Goal: Task Accomplishment & Management: Manage account settings

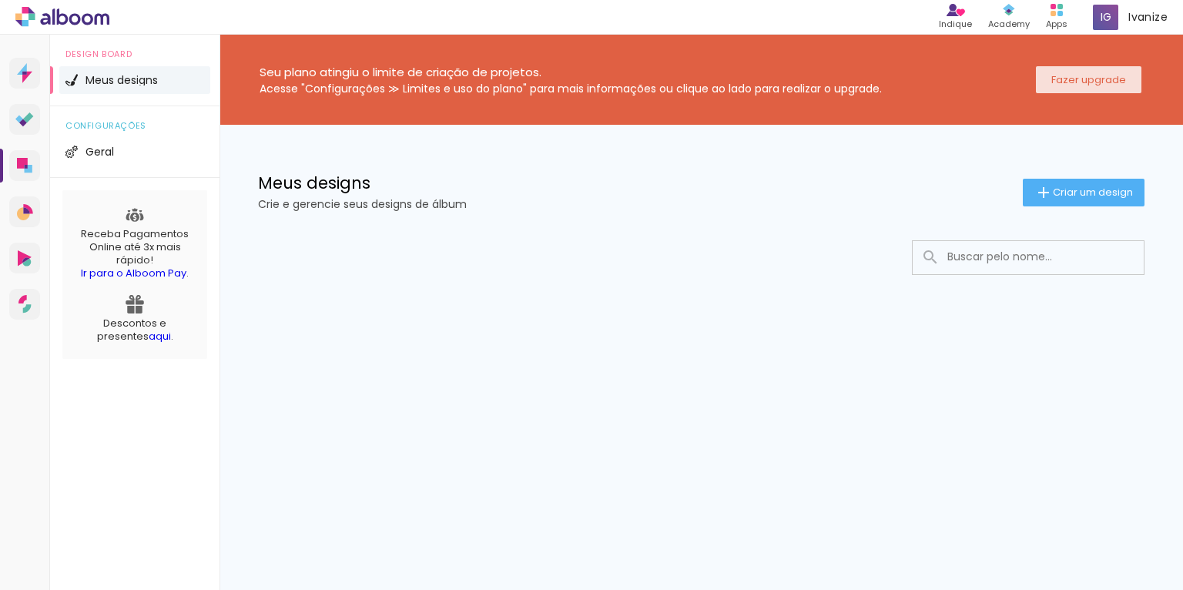
click at [1099, 71] on paper-button "Fazer upgrade" at bounding box center [1089, 79] width 106 height 27
click at [1109, 183] on paper-button "Criar um design" at bounding box center [1084, 193] width 122 height 28
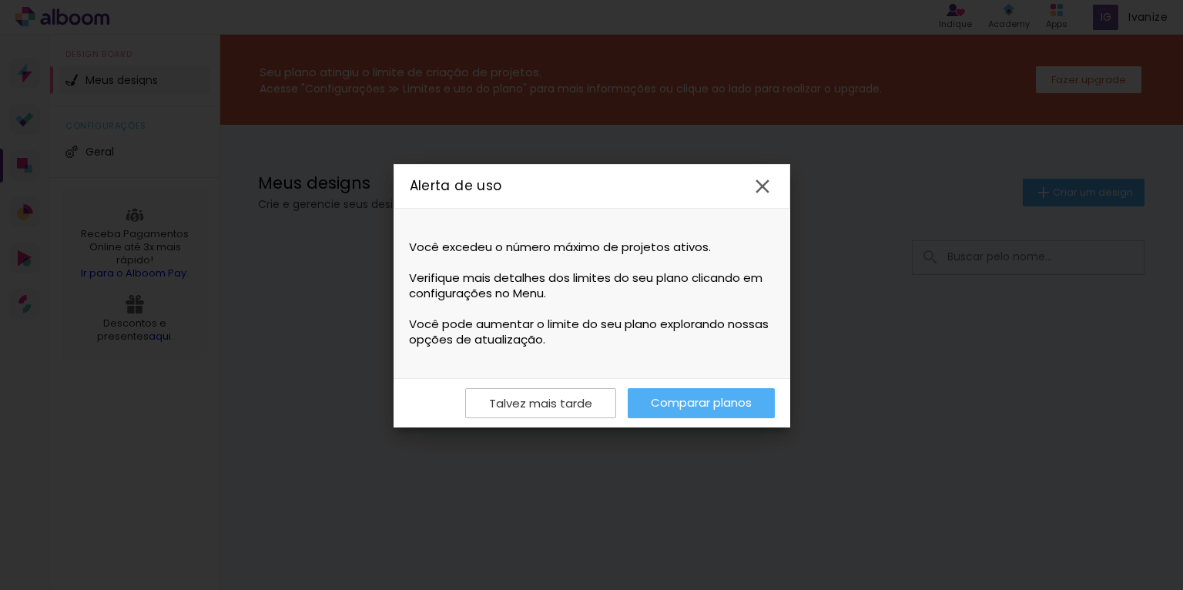
drag, startPoint x: 405, startPoint y: 266, endPoint x: 560, endPoint y: 314, distance: 162.3
click at [680, 287] on div "Você excedeu o número máximo de projetos ativos. Verifique mais detalhes dos li…" at bounding box center [592, 293] width 397 height 169
drag, startPoint x: 413, startPoint y: 327, endPoint x: 572, endPoint y: 342, distance: 159.4
click at [594, 345] on span "Você pode aumentar o limite do seu plano explorando nossas opções de atualizaçã…" at bounding box center [592, 332] width 366 height 31
drag, startPoint x: 559, startPoint y: 342, endPoint x: 396, endPoint y: 324, distance: 164.3
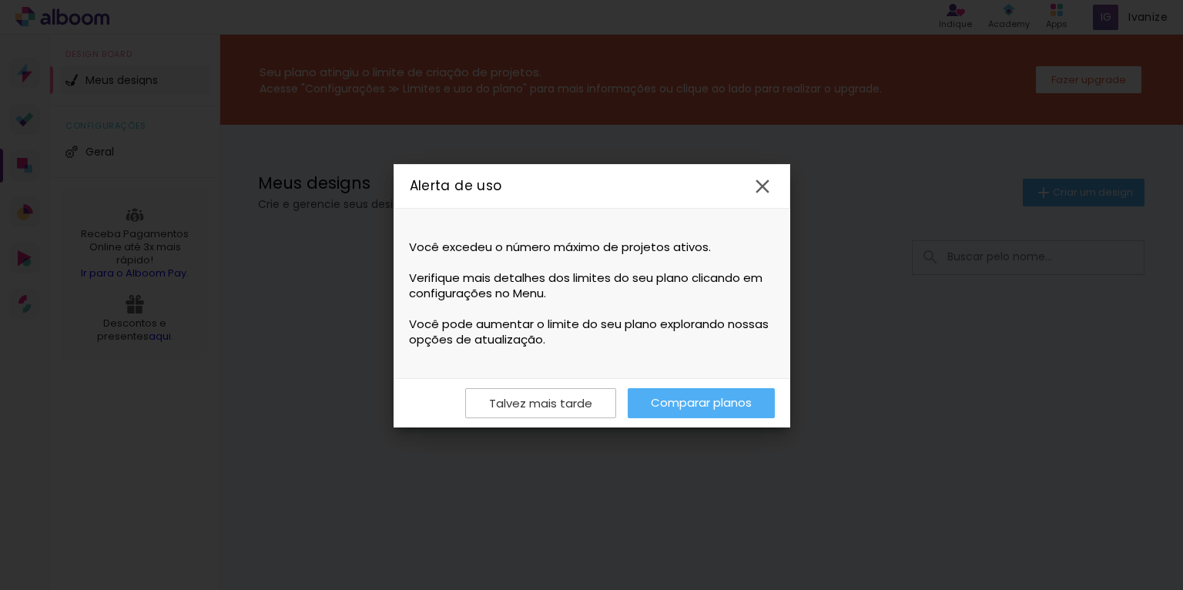
click at [397, 324] on div "Você excedeu o número máximo de projetos ativos. Verifique mais detalhes dos li…" at bounding box center [592, 293] width 397 height 169
click at [401, 320] on div "Você excedeu o número máximo de projetos ativos. Verifique mais detalhes dos li…" at bounding box center [592, 293] width 397 height 169
drag, startPoint x: 403, startPoint y: 320, endPoint x: 642, endPoint y: 367, distance: 244.3
click at [642, 367] on div "Você excedeu o número máximo de projetos ativos. Verifique mais detalhes dos li…" at bounding box center [592, 293] width 397 height 169
click at [683, 394] on link "Comparar planos" at bounding box center [701, 403] width 147 height 30
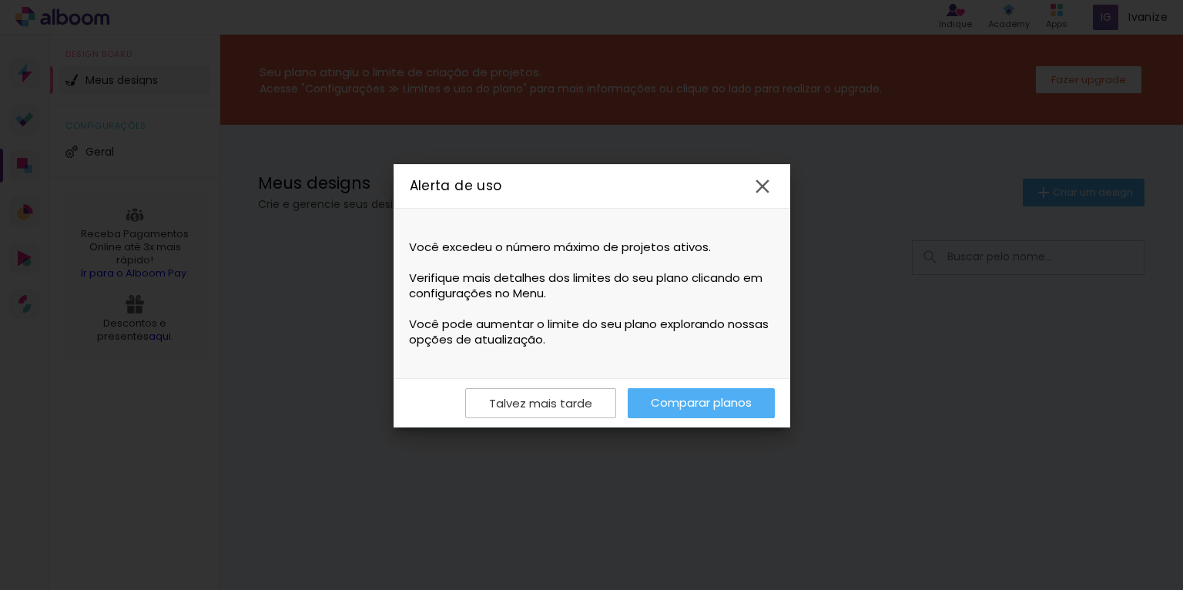
click at [777, 178] on paper-icon-button at bounding box center [762, 186] width 35 height 35
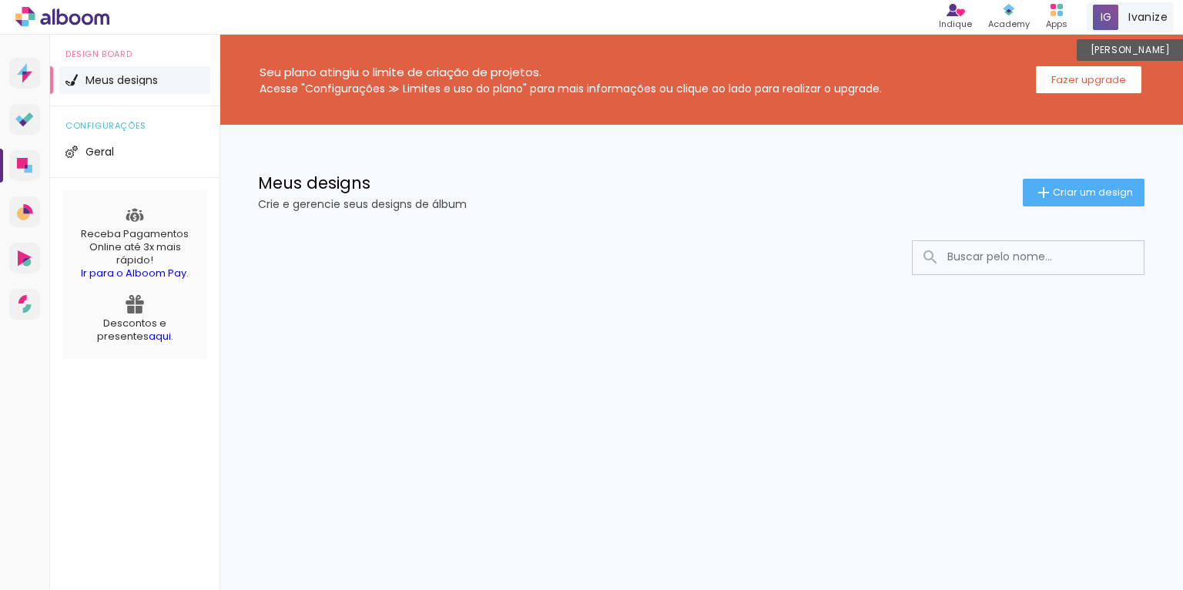
click at [1139, 20] on span "Ivanize" at bounding box center [1148, 17] width 39 height 16
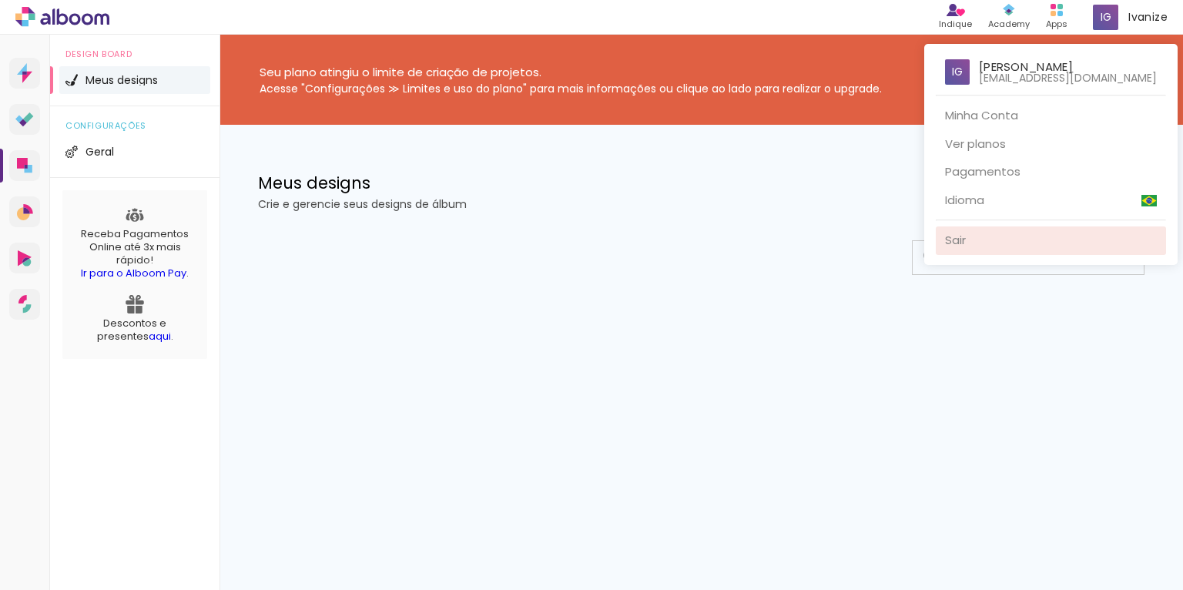
click at [964, 248] on link "Sair" at bounding box center [1051, 240] width 230 height 29
click at [963, 242] on link "Sair" at bounding box center [1051, 240] width 230 height 29
